Goal: Information Seeking & Learning: Check status

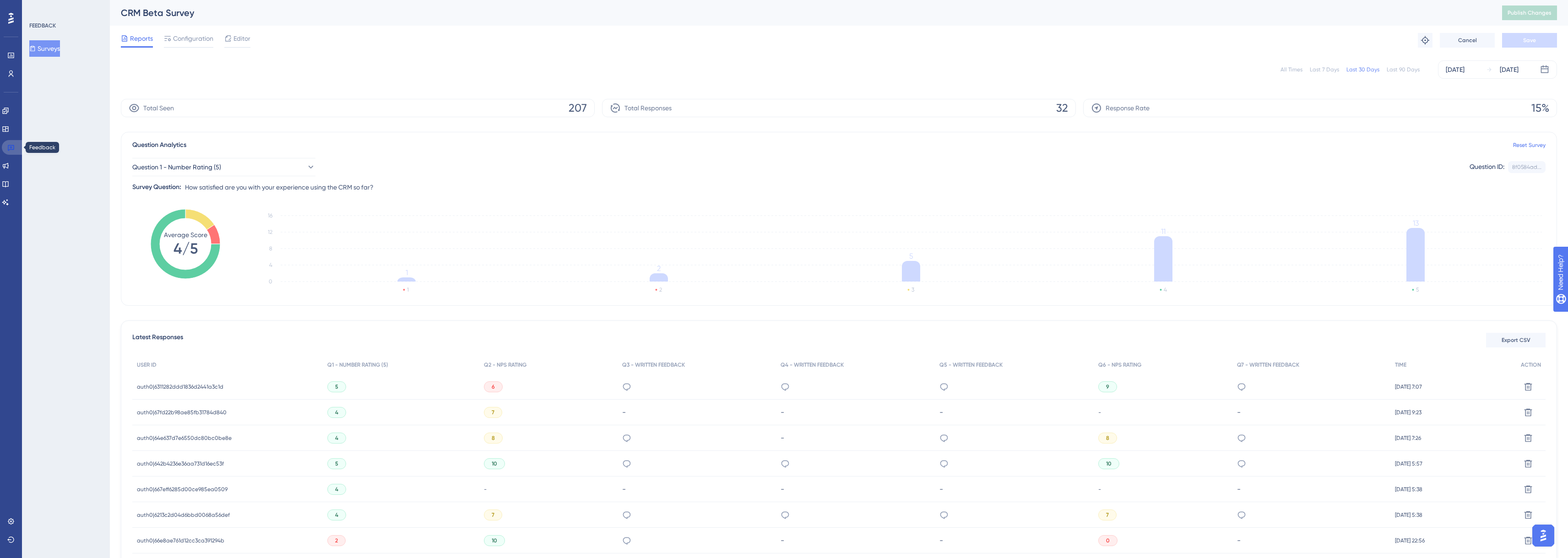
click at [20, 149] on link at bounding box center [13, 147] width 22 height 15
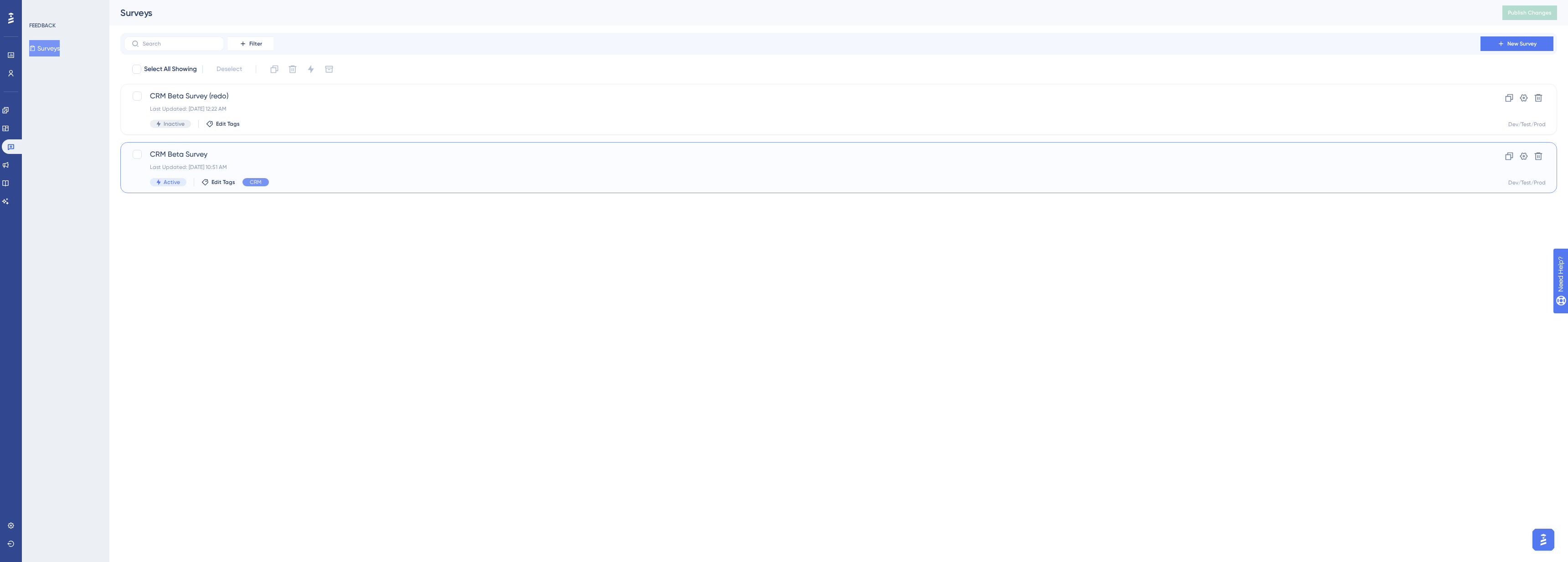
click at [196, 161] on div "CRM Beta Survey Last Updated: [DATE] 10:51 AM Active Edit Tags CRM" at bounding box center [802, 167] width 1304 height 37
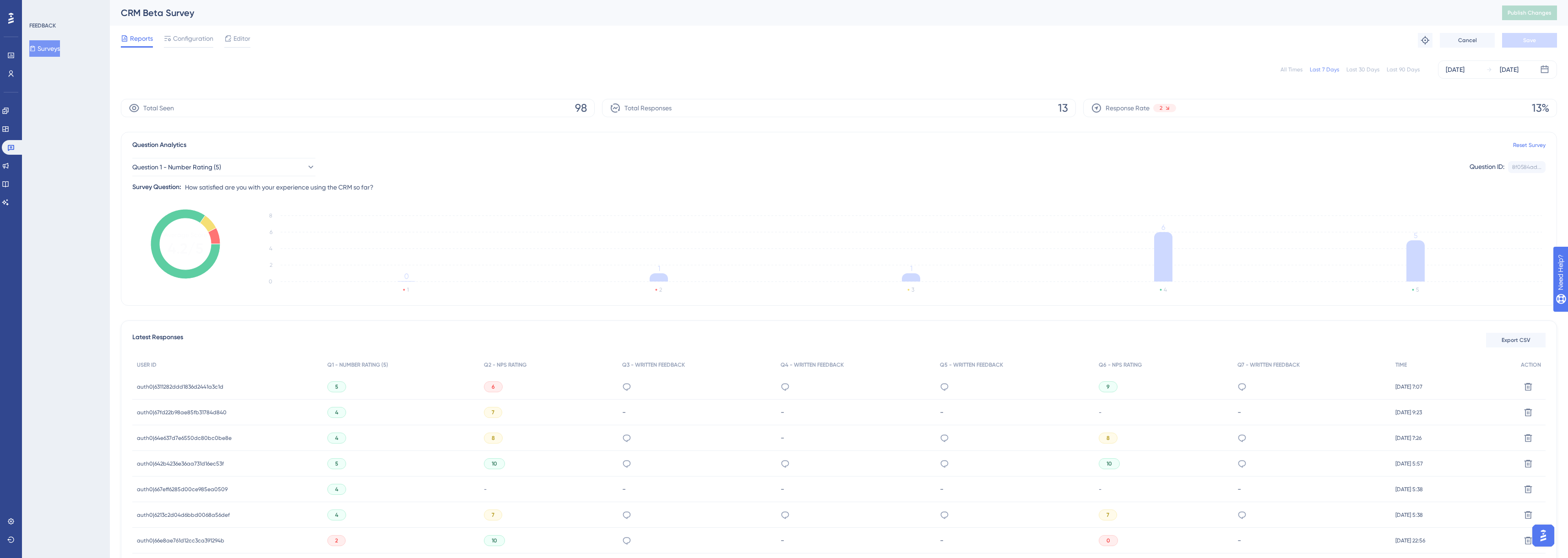
click at [210, 386] on span "auth0|6311282ddd1836d2441a3c1d" at bounding box center [180, 387] width 87 height 7
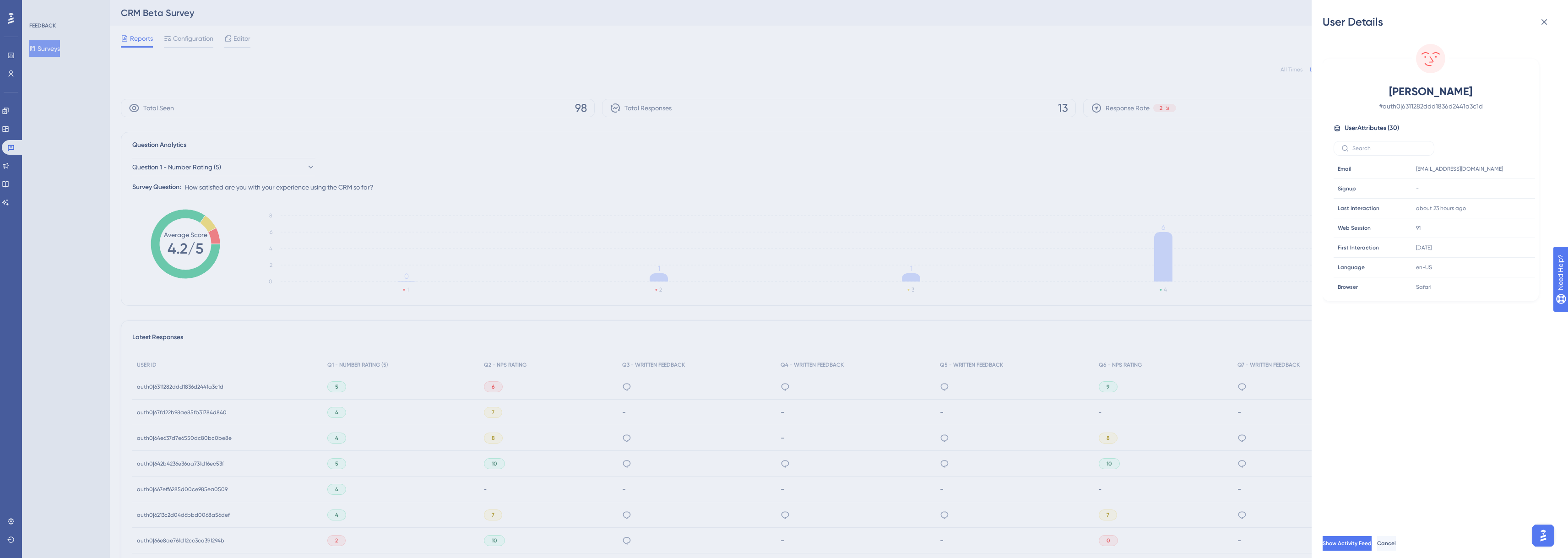
click at [992, 269] on div "User Details [PERSON_NAME] # auth0|6311282ddd1836d2441a3c1d User Attributes ( 3…" at bounding box center [784, 279] width 1568 height 558
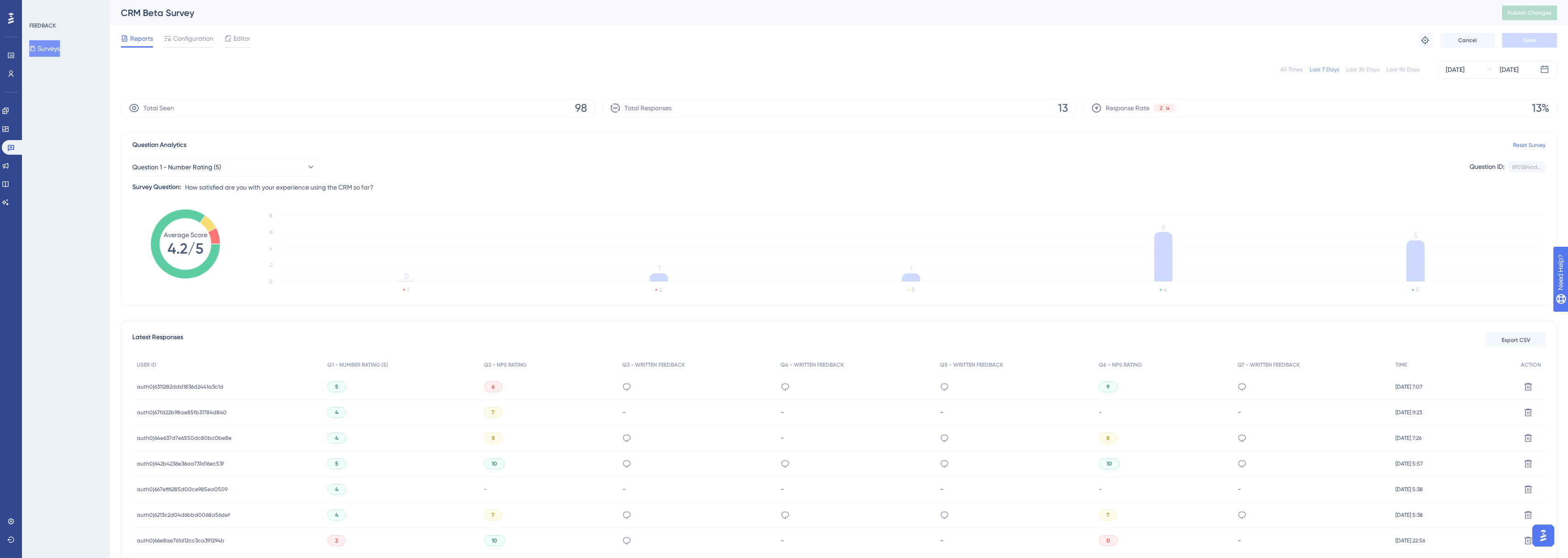
click at [780, 386] on div "at the moment no" at bounding box center [855, 387] width 159 height 26
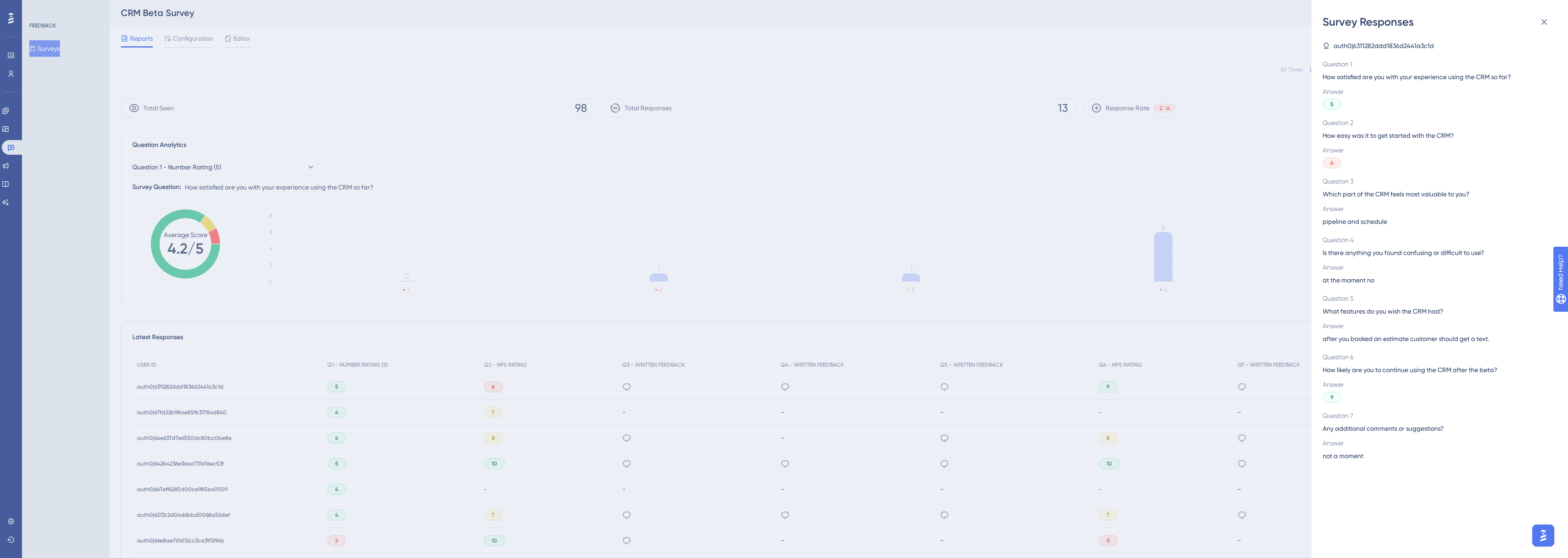
click at [867, 376] on div "Survey Responses auth0|6311282ddd1836d2441a3c1d Question 1 How satisfied are yo…" at bounding box center [784, 279] width 1568 height 558
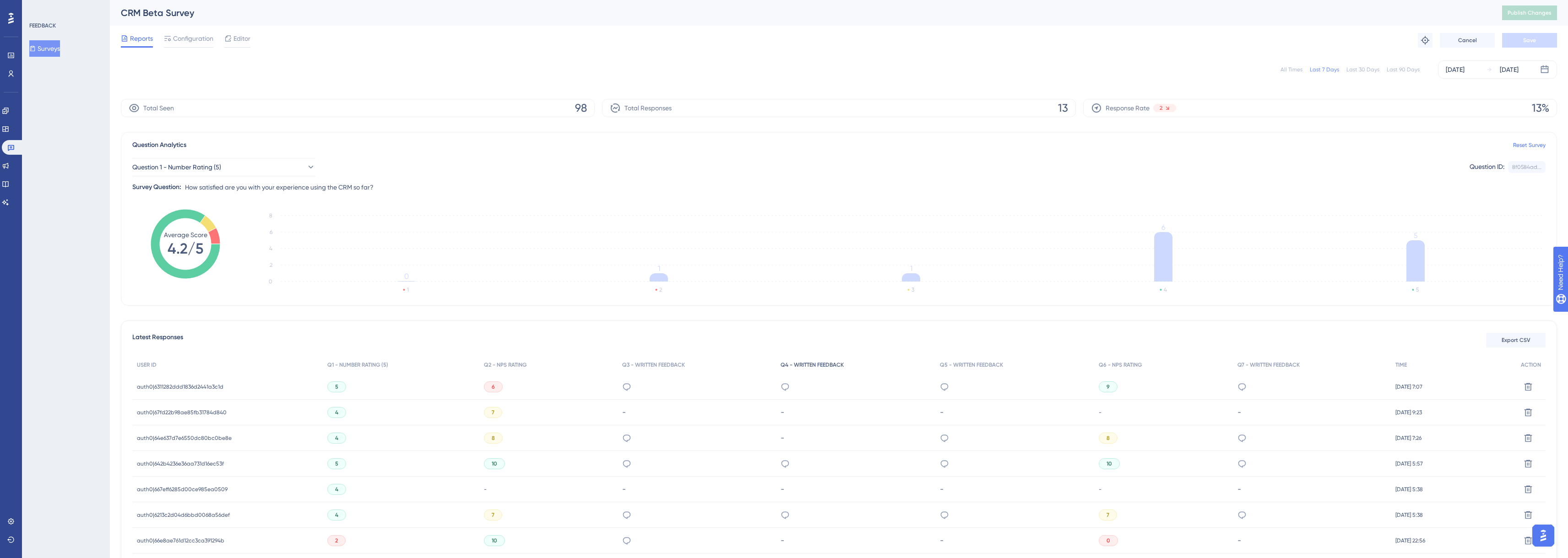
click at [782, 369] on div "Q4 - WRITTEN FEEDBACK" at bounding box center [855, 365] width 159 height 19
click at [1366, 69] on div "Last 30 Days" at bounding box center [1363, 70] width 33 height 7
